Goal: Task Accomplishment & Management: Manage account settings

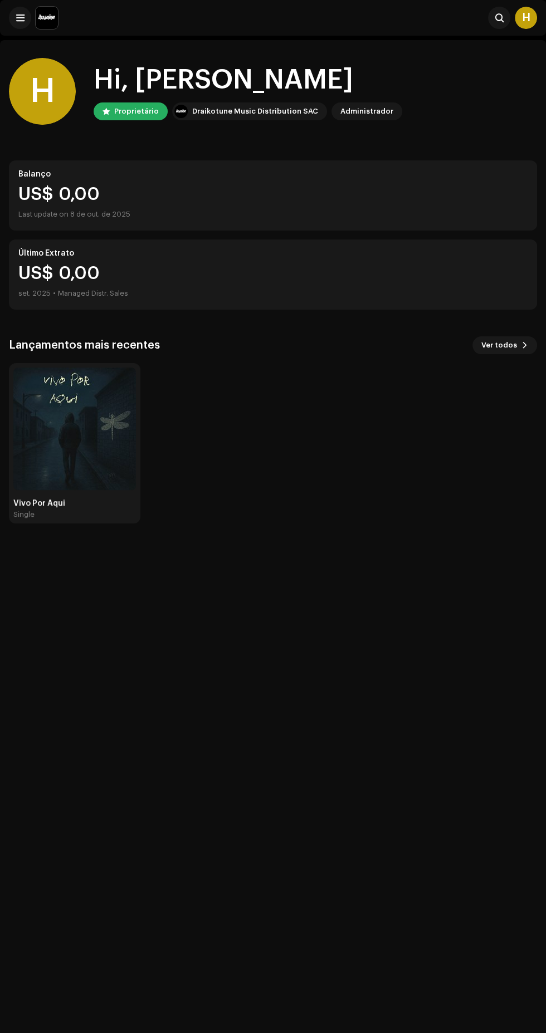
click at [19, 17] on span at bounding box center [20, 17] width 8 height 9
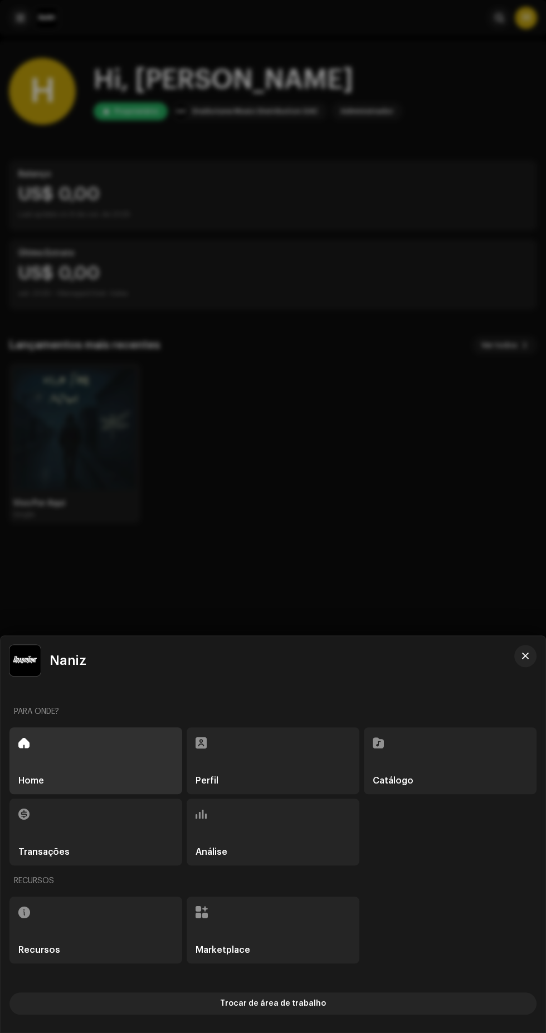
click at [322, 461] on div at bounding box center [273, 516] width 546 height 1033
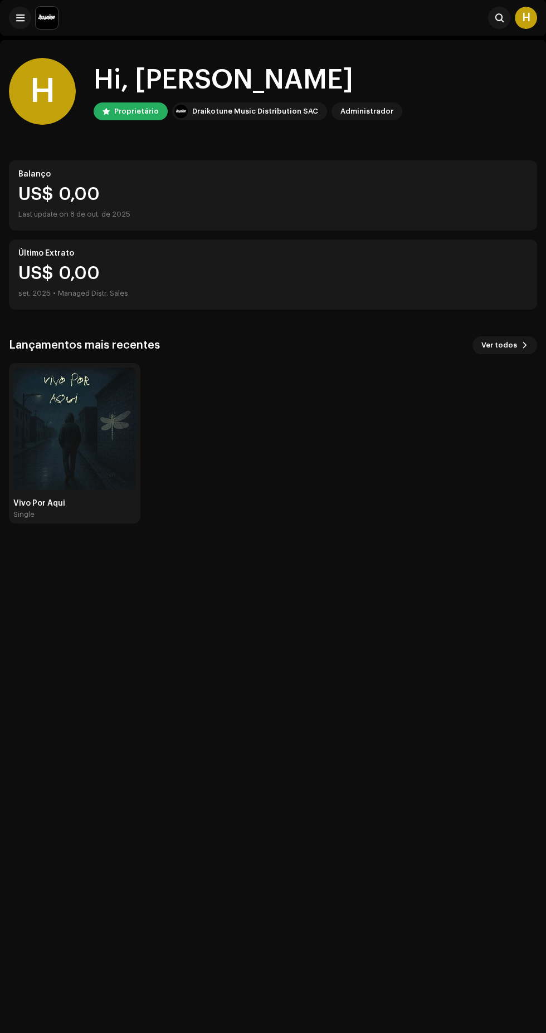
click at [61, 409] on img at bounding box center [74, 429] width 123 height 123
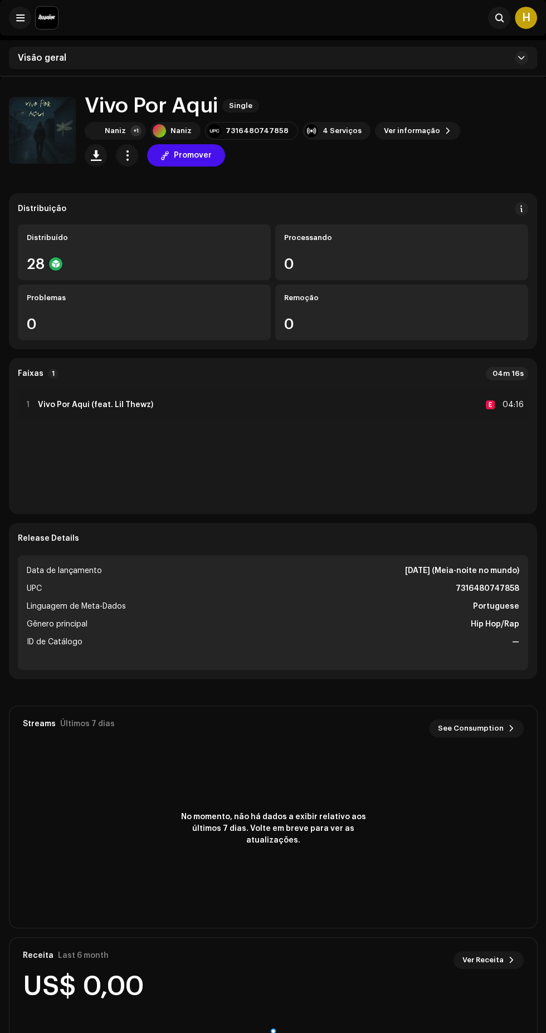
click at [19, 17] on span at bounding box center [20, 17] width 8 height 9
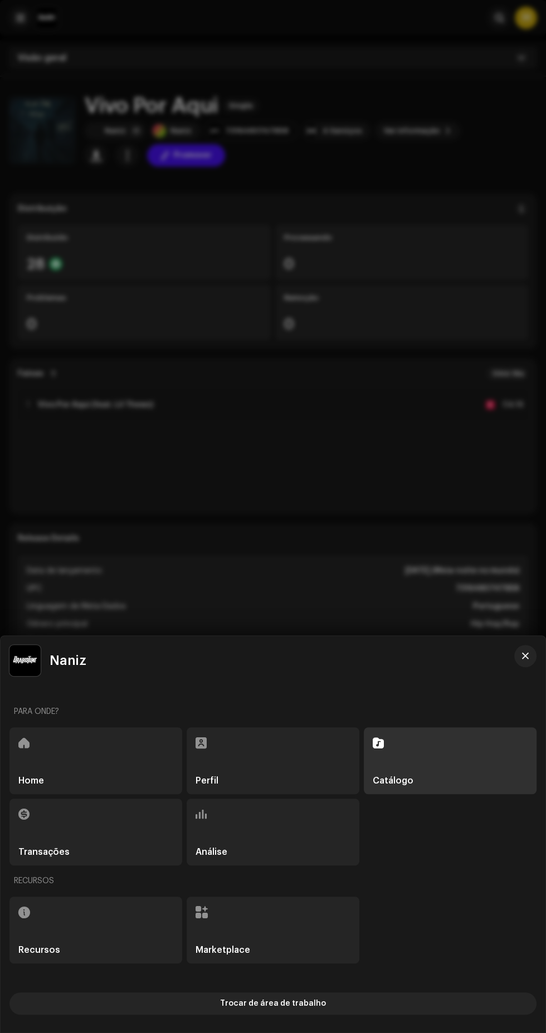
click at [129, 912] on div "Recursos" at bounding box center [95, 930] width 173 height 67
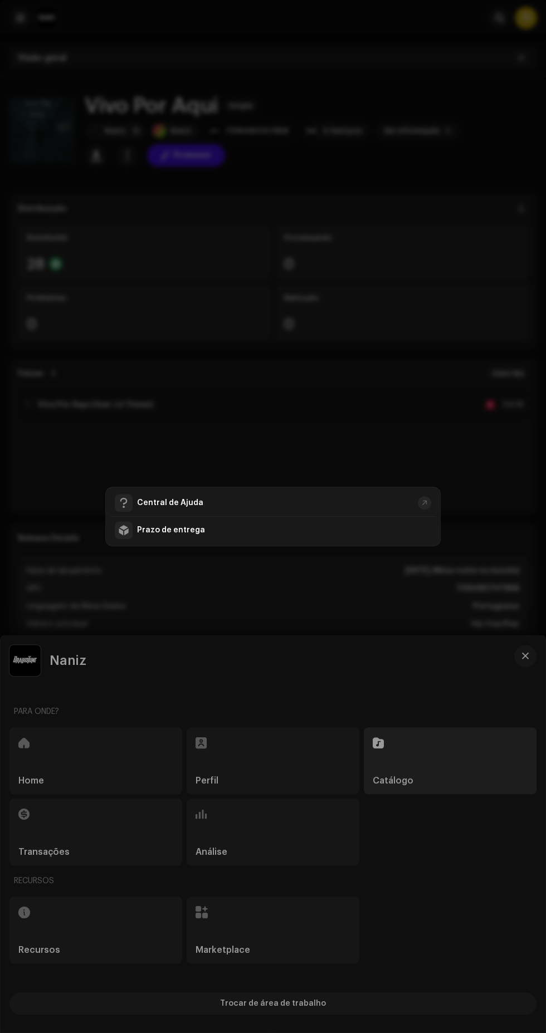
click at [361, 533] on div "Prazo de entrega" at bounding box center [284, 530] width 294 height 9
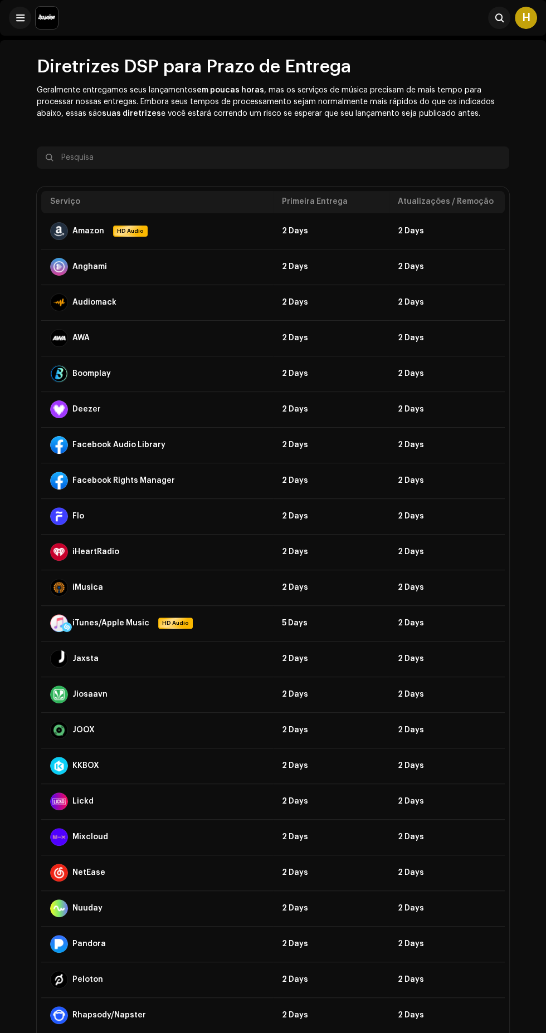
click at [19, 17] on span at bounding box center [20, 17] width 8 height 9
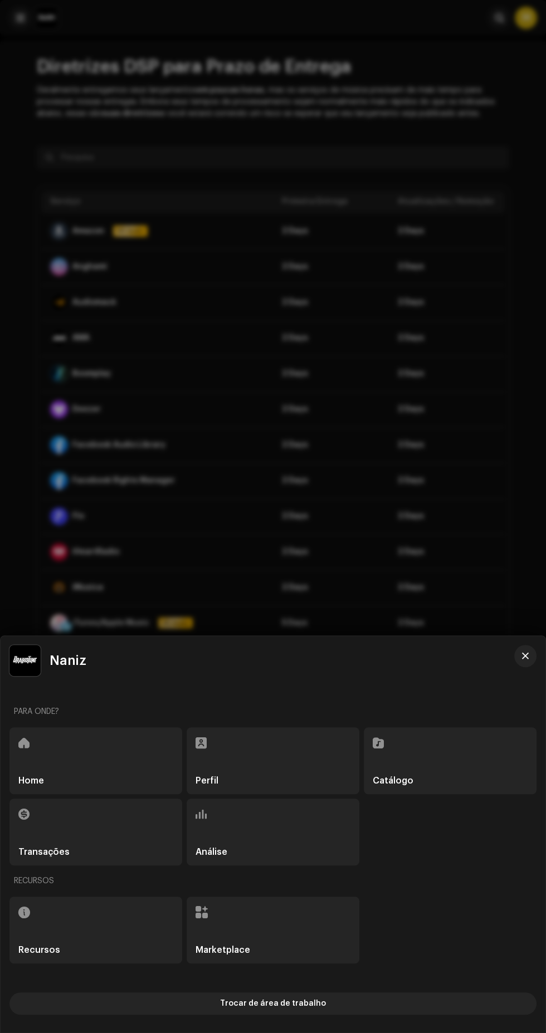
click at [133, 768] on div "Home" at bounding box center [95, 760] width 173 height 67
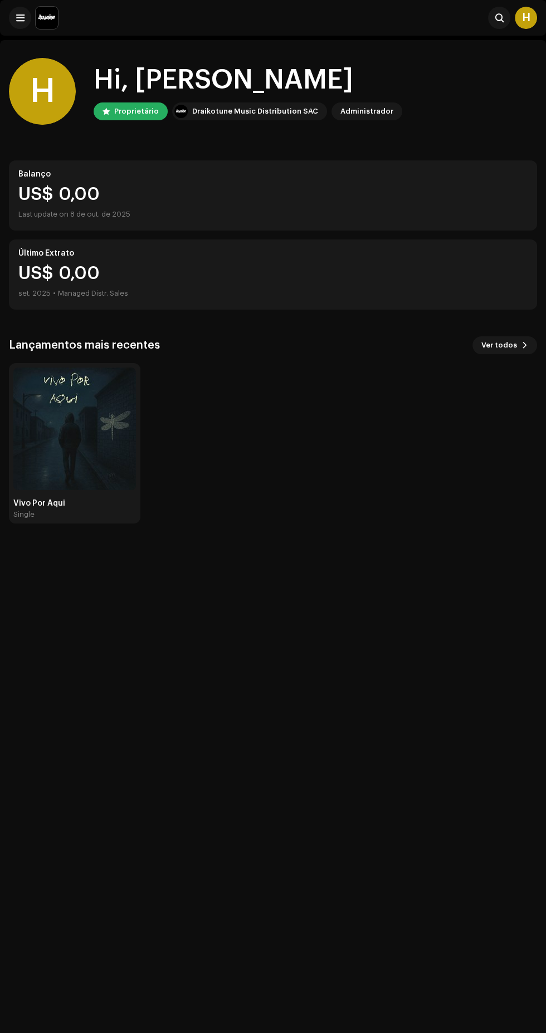
click at [19, 16] on span at bounding box center [20, 17] width 8 height 9
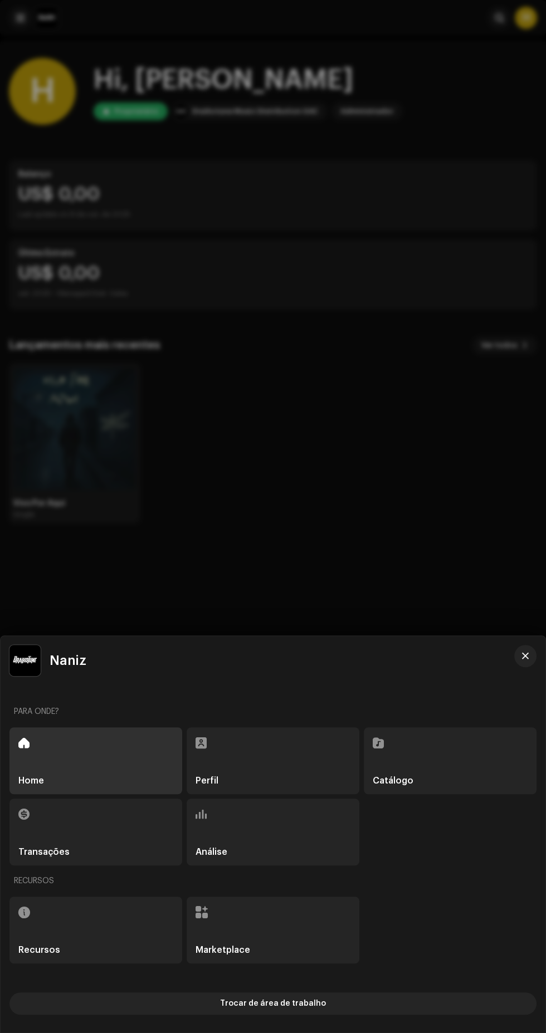
click at [282, 767] on div "Perfil" at bounding box center [273, 760] width 173 height 67
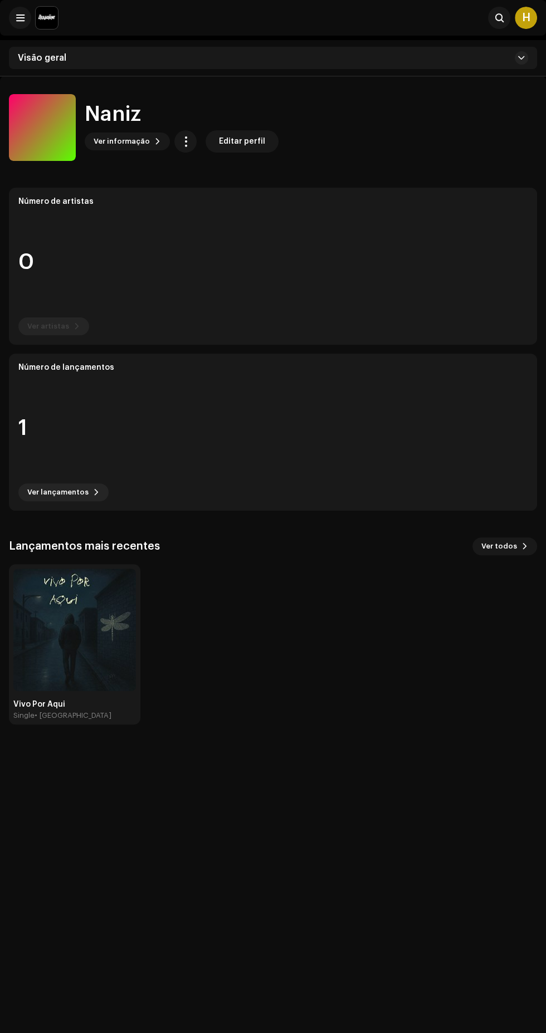
click at [405, 282] on re-o-card-data "Número de artistas 0 Ver artistas" at bounding box center [273, 266] width 528 height 157
click at [214, 125] on div "Naniz" at bounding box center [182, 113] width 194 height 23
click at [126, 141] on span "Ver informação" at bounding box center [122, 141] width 56 height 22
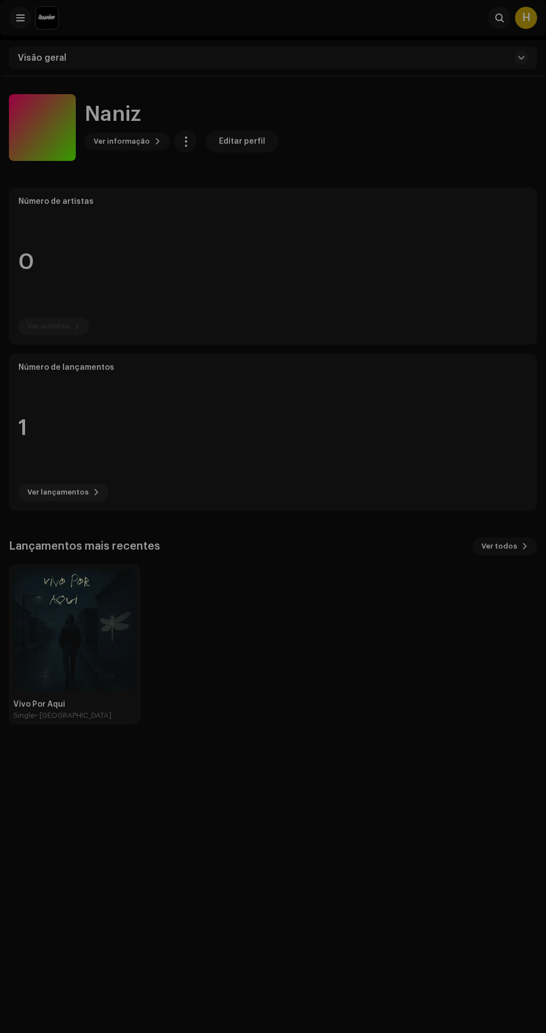
click at [422, 273] on div "Naniz 952309 Descrição —" at bounding box center [273, 516] width 546 height 1033
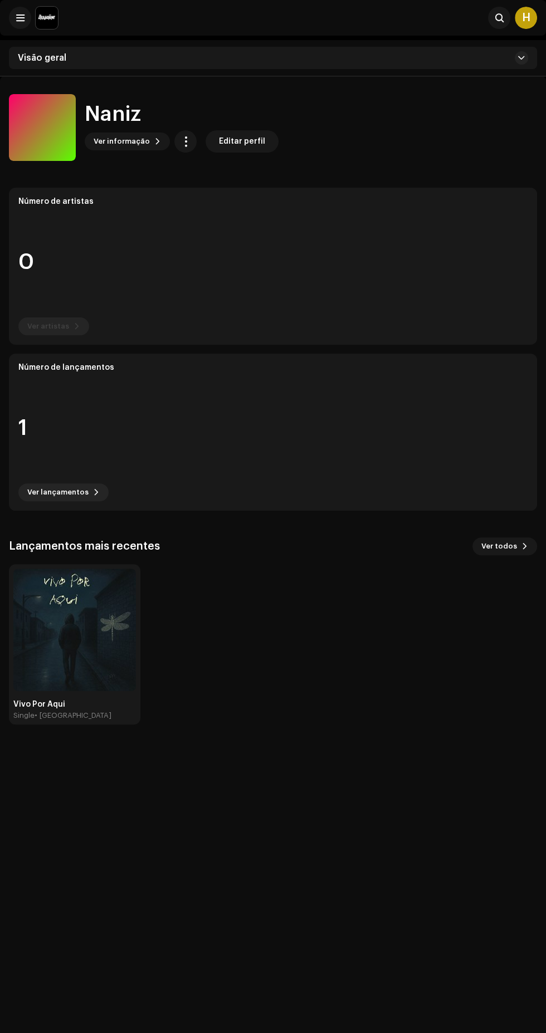
click at [251, 140] on span "Editar perfil" at bounding box center [242, 141] width 46 height 22
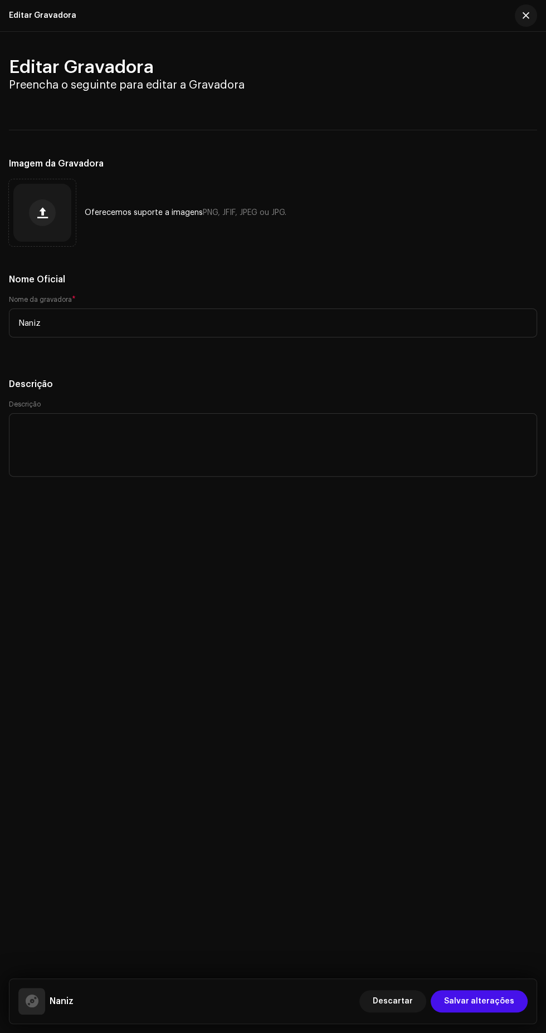
click at [525, 15] on span "button" at bounding box center [525, 15] width 7 height 9
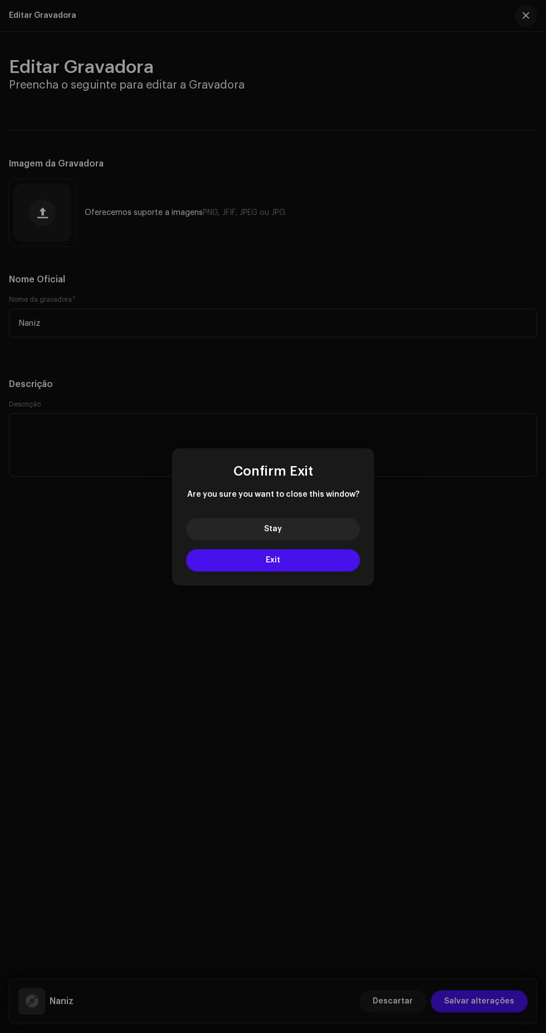
click at [344, 562] on button "Exit" at bounding box center [273, 560] width 174 height 22
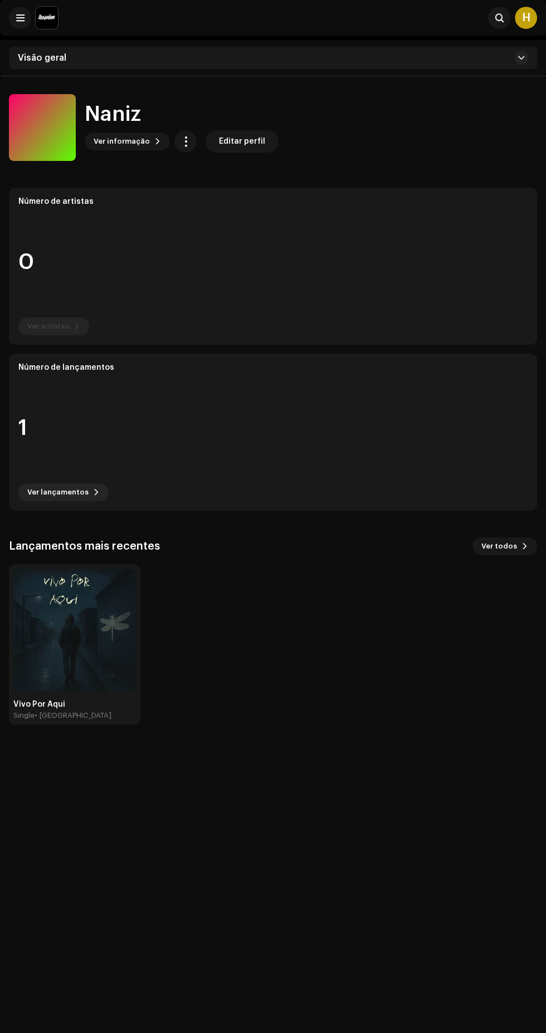
click at [102, 614] on img at bounding box center [74, 630] width 123 height 123
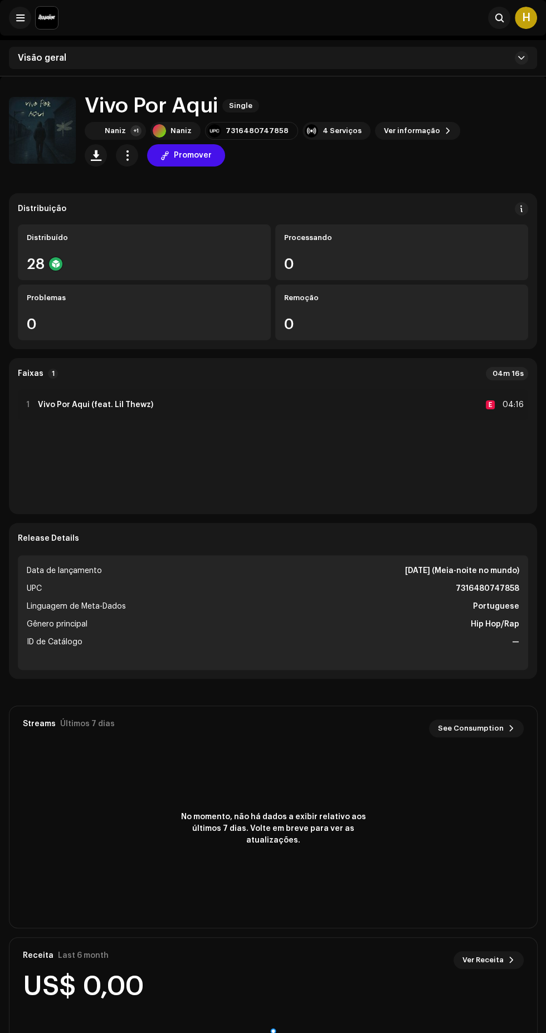
click at [331, 127] on div "4 Serviços" at bounding box center [341, 130] width 39 height 9
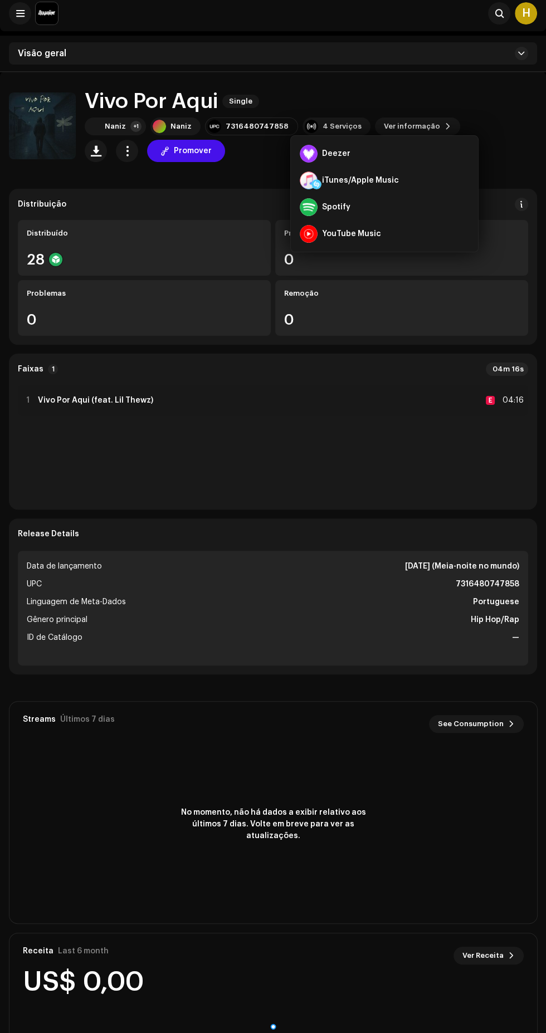
scroll to position [6, 0]
click at [444, 124] on span at bounding box center [447, 125] width 7 height 9
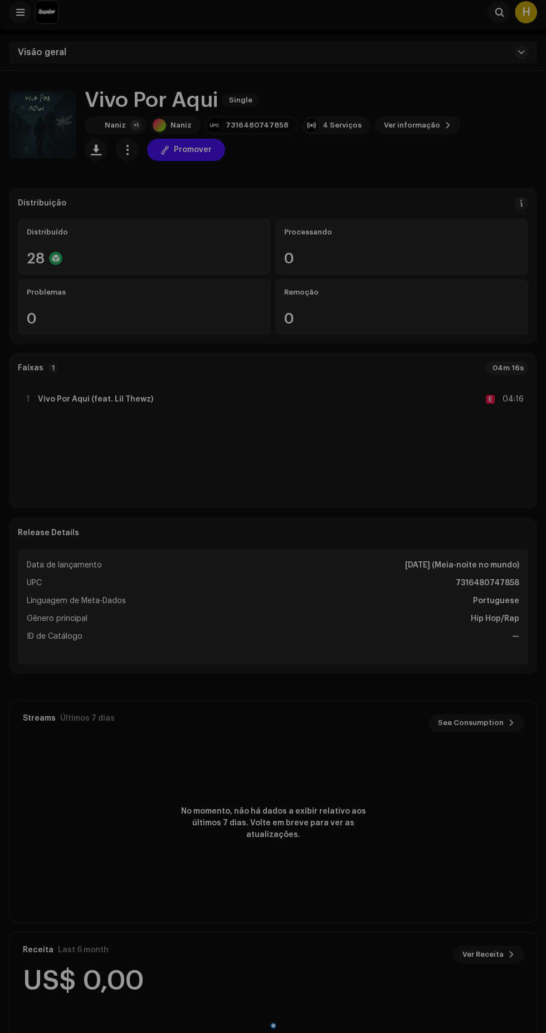
click at [511, 609] on div "Vivo Por Aqui 2812820 Metadata Distribuição Linguagem de Meta-Dados Portuguese …" at bounding box center [273, 516] width 546 height 1033
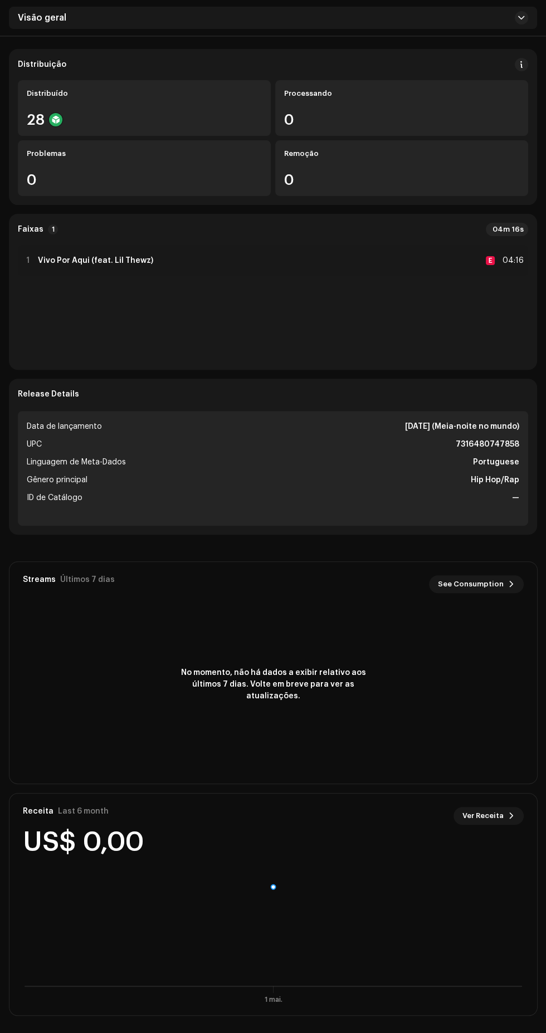
scroll to position [0, 0]
